Goal: Task Accomplishment & Management: Use online tool/utility

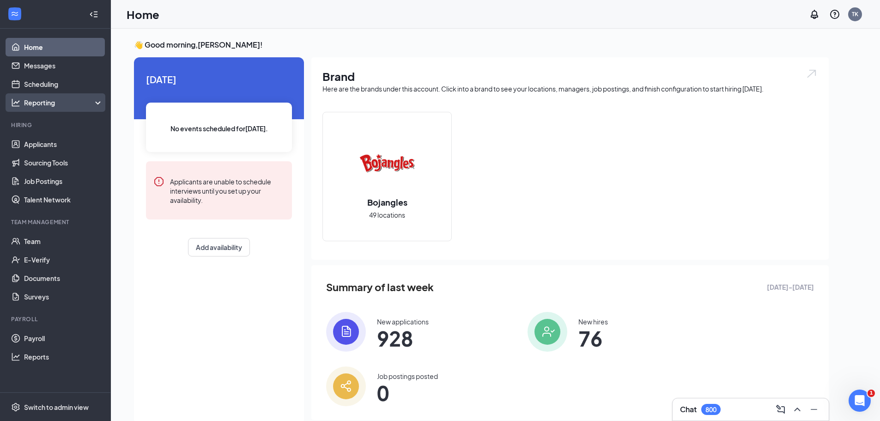
click at [46, 102] on div "Reporting" at bounding box center [63, 102] width 79 height 9
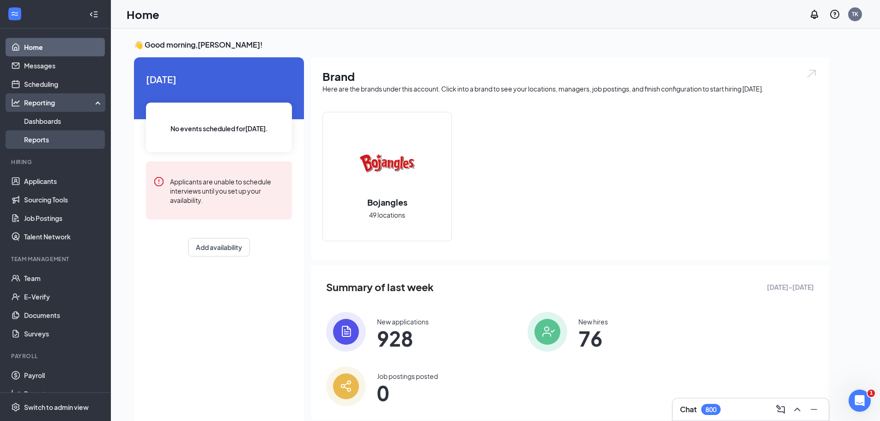
click at [42, 137] on link "Reports" at bounding box center [63, 139] width 79 height 18
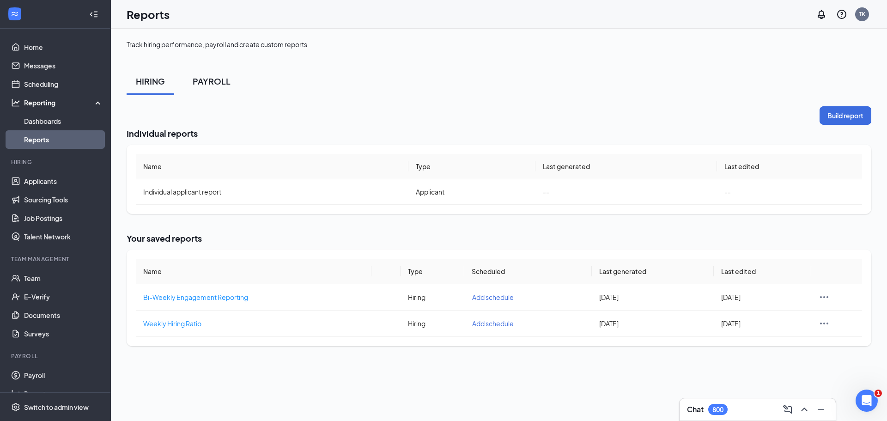
click at [194, 81] on div "PAYROLL" at bounding box center [212, 81] width 38 height 12
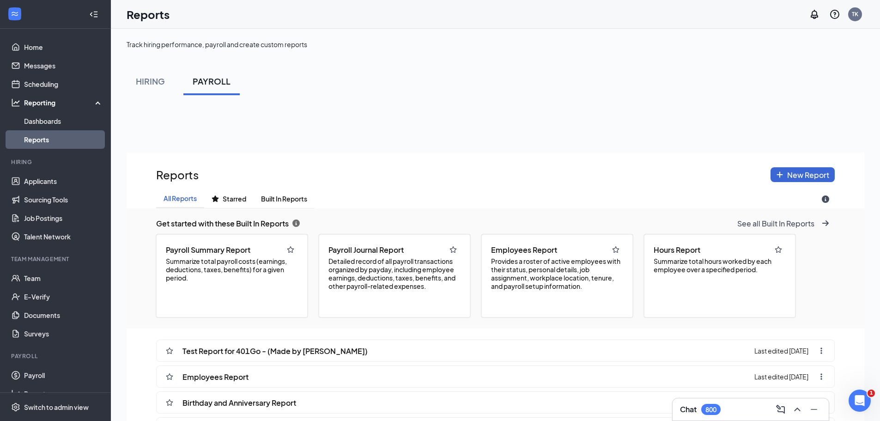
scroll to position [485, 737]
click at [541, 267] on span "Provides a roster of active employees with their status, personal details, job …" at bounding box center [557, 273] width 132 height 33
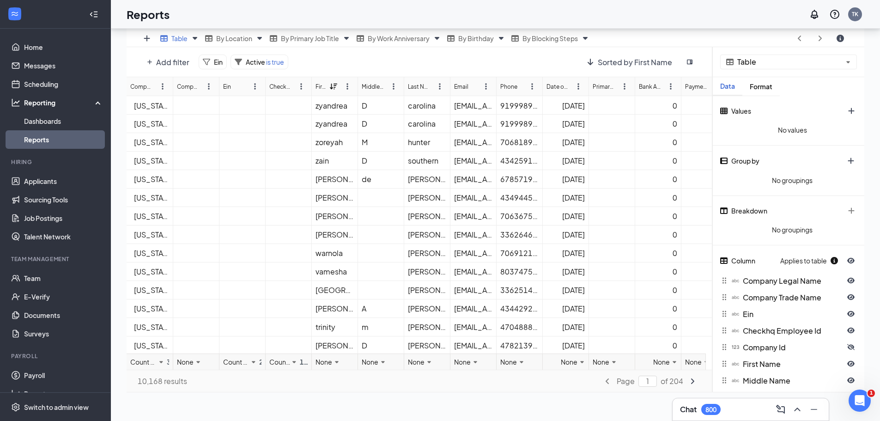
scroll to position [182, 0]
click at [217, 61] on span "Ein" at bounding box center [218, 61] width 9 height 8
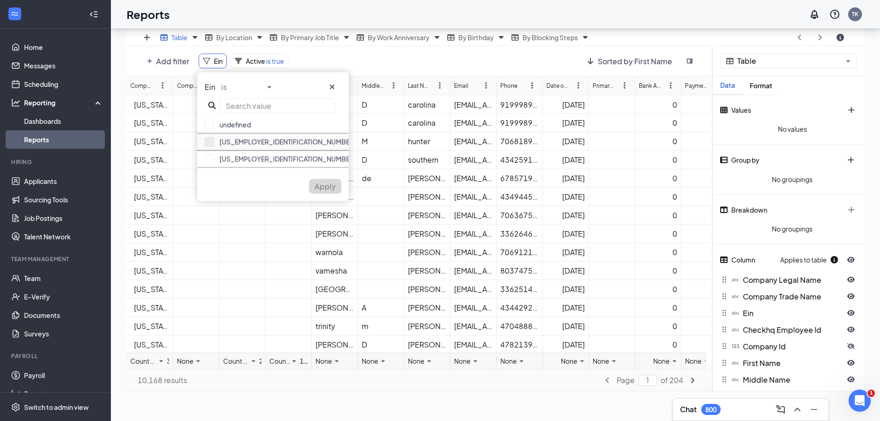
click at [209, 145] on button "button" at bounding box center [209, 141] width 9 height 9
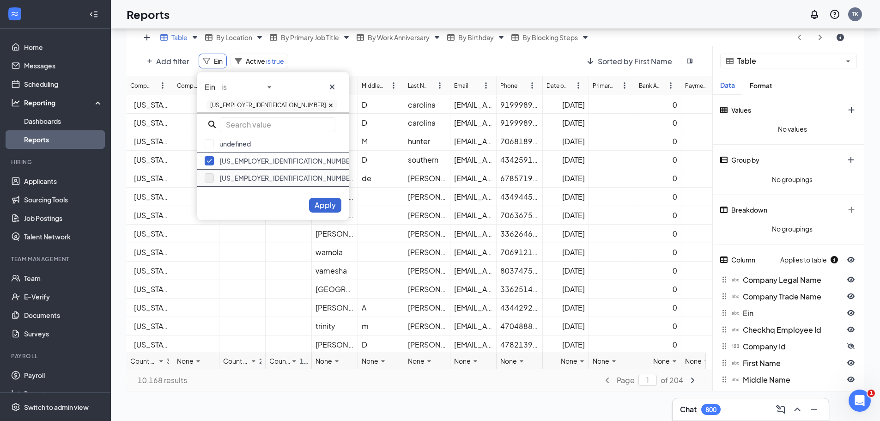
click at [206, 178] on button "button" at bounding box center [209, 177] width 9 height 9
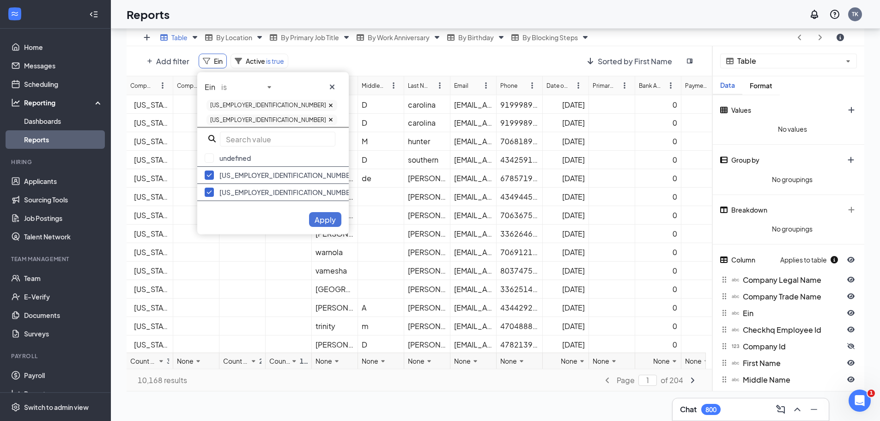
click at [324, 215] on span "Apply" at bounding box center [324, 220] width 21 height 10
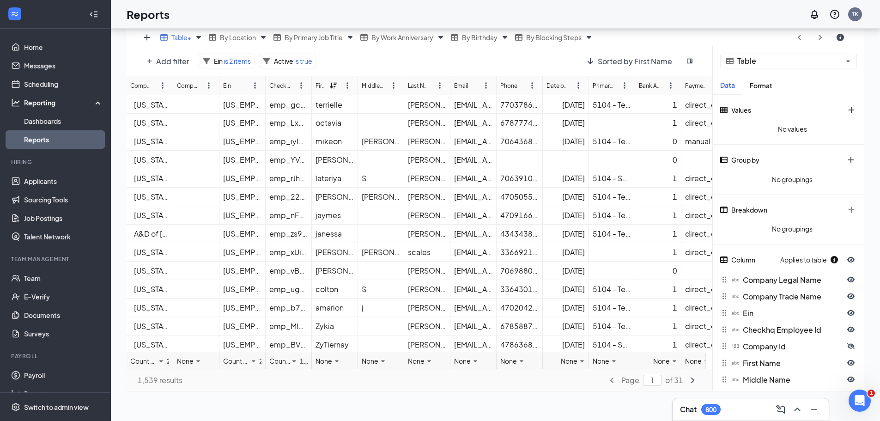
click at [286, 85] on div "Checkhq Employee Id" at bounding box center [280, 85] width 22 height 9
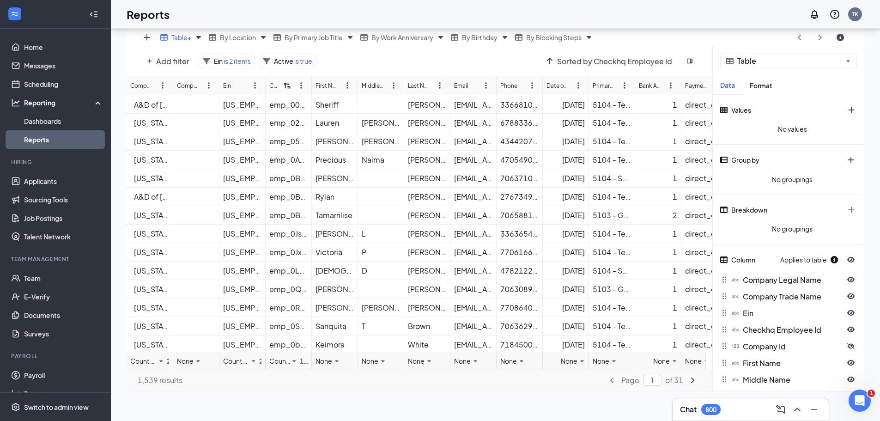
click at [286, 85] on icon at bounding box center [286, 85] width 7 height 7
click at [283, 84] on icon at bounding box center [286, 85] width 7 height 7
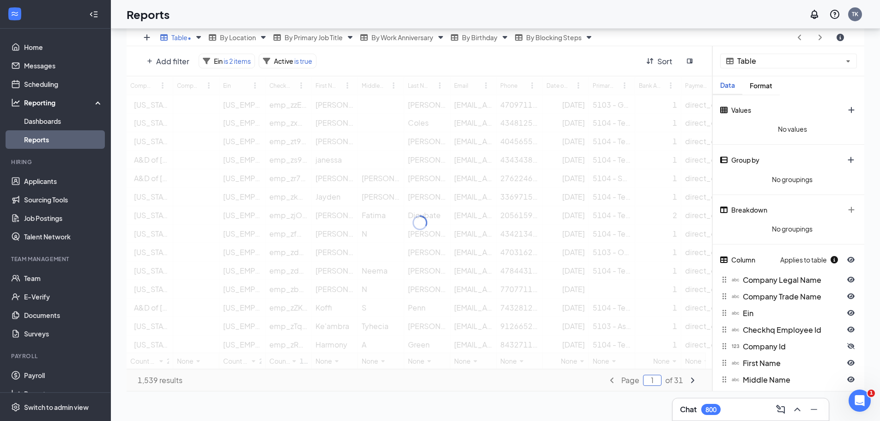
click at [655, 380] on input "1" at bounding box center [652, 379] width 18 height 11
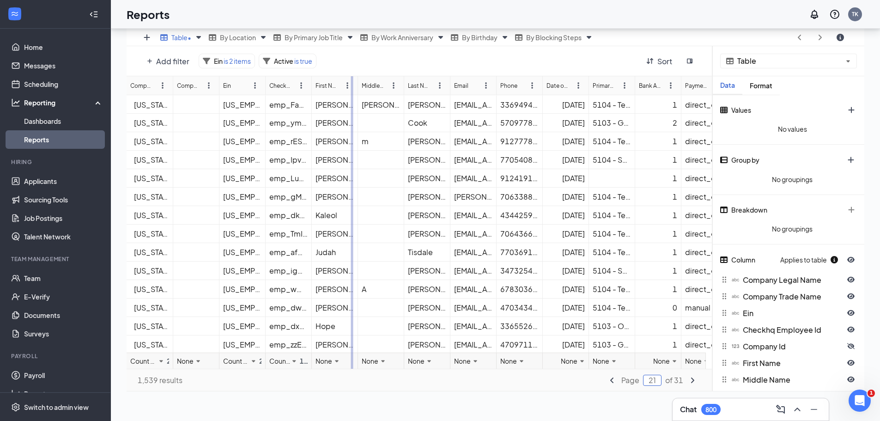
drag, startPoint x: 312, startPoint y: 85, endPoint x: 353, endPoint y: 85, distance: 41.6
click at [353, 85] on div "Company Legal Name Company Trade Name Ein Checkhq Employee Id First Name Middle…" at bounding box center [420, 222] width 586 height 292
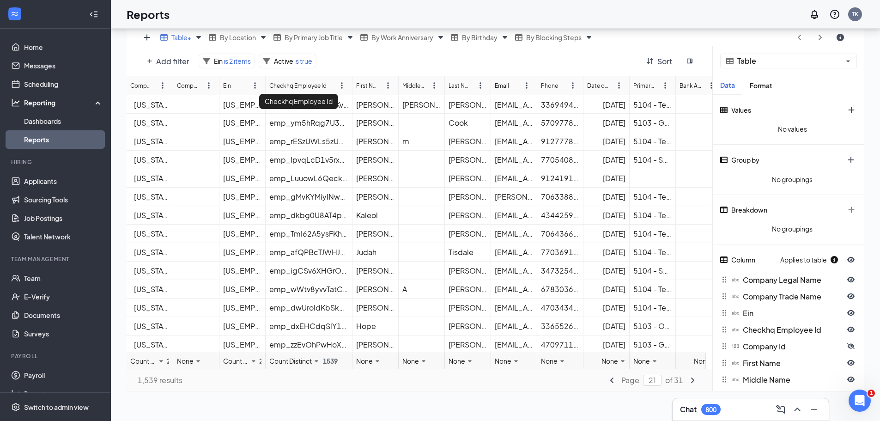
click at [308, 85] on div "Company Legal Name Company Trade Name Ein Checkhq Employee Id Checkhq Employee …" at bounding box center [420, 222] width 586 height 292
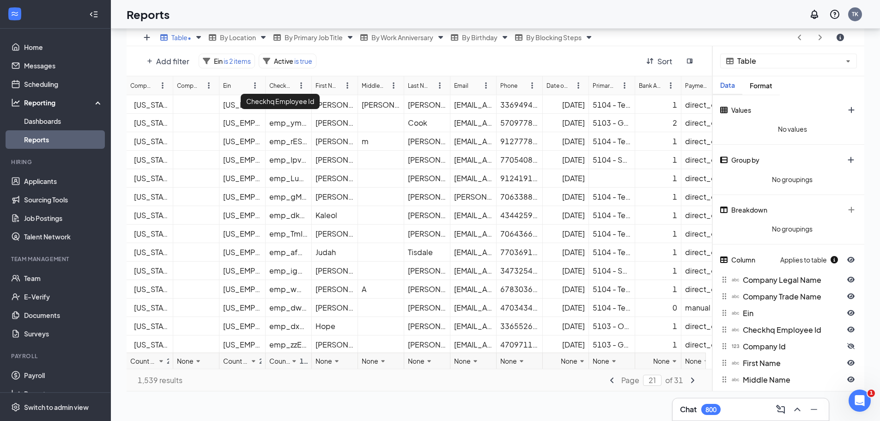
click at [287, 81] on div "Checkhq Employee Id" at bounding box center [280, 85] width 22 height 9
type input "1"
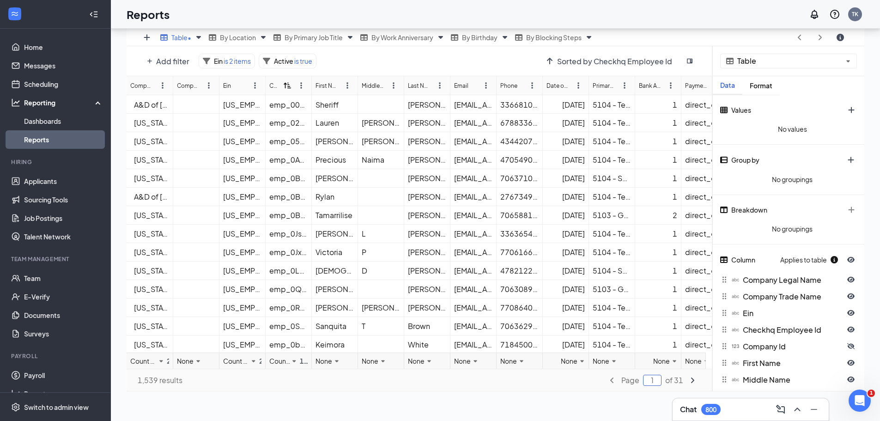
click at [657, 381] on input "1" at bounding box center [652, 379] width 18 height 11
click at [688, 381] on icon "angle-right icon" at bounding box center [691, 379] width 7 height 7
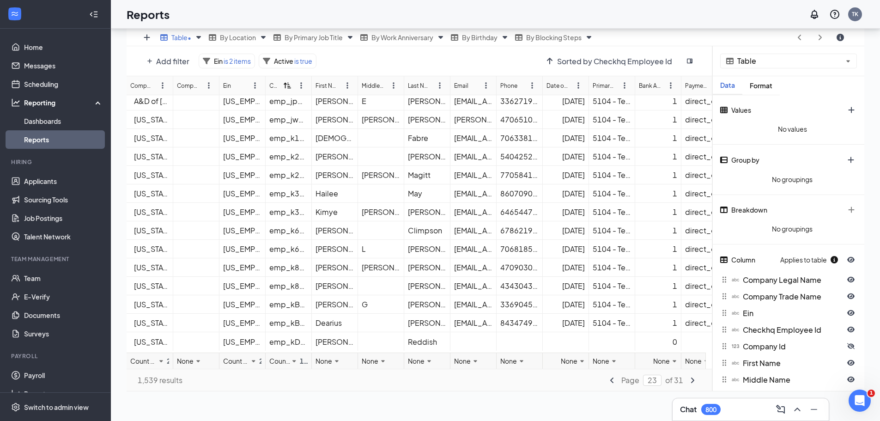
scroll to position [673, 0]
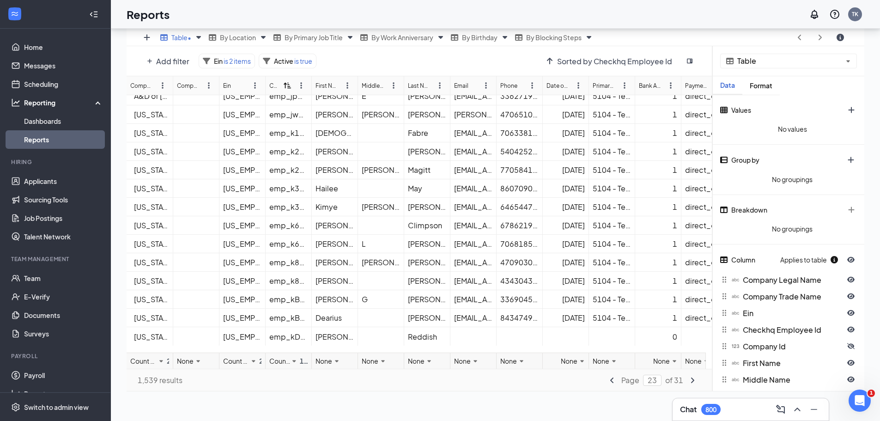
click at [691, 381] on icon "angle-right icon" at bounding box center [691, 379] width 7 height 7
type input "24"
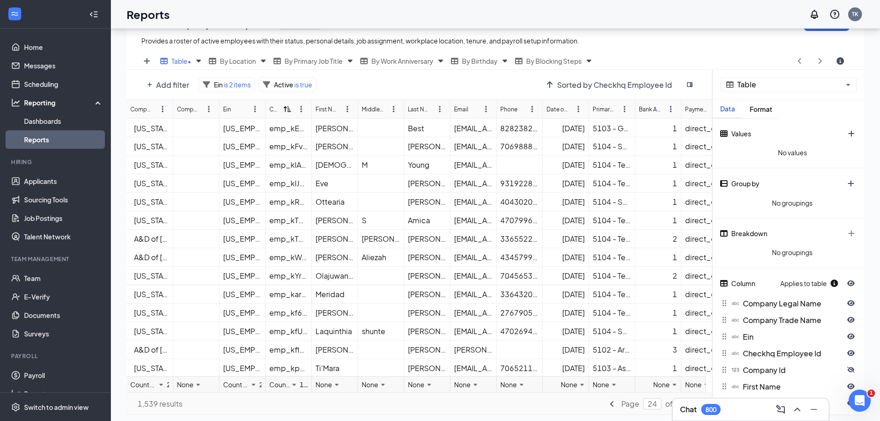
scroll to position [136, 0]
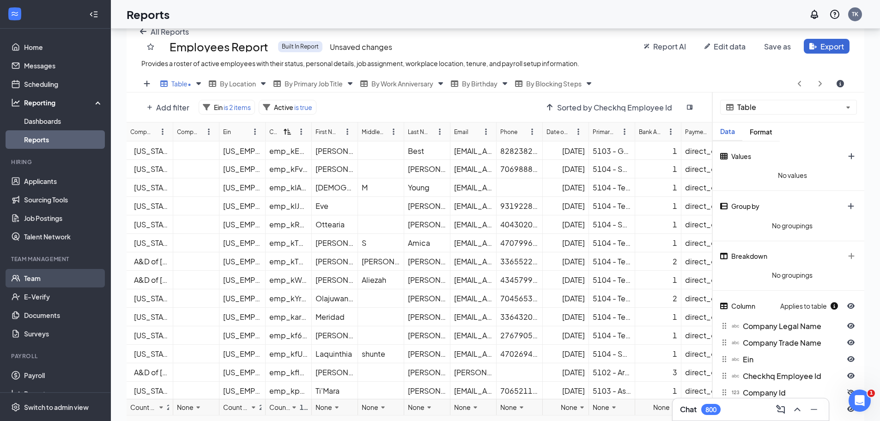
click at [35, 277] on link "Team" at bounding box center [63, 278] width 79 height 18
